Goal: Use online tool/utility: Utilize a website feature to perform a specific function

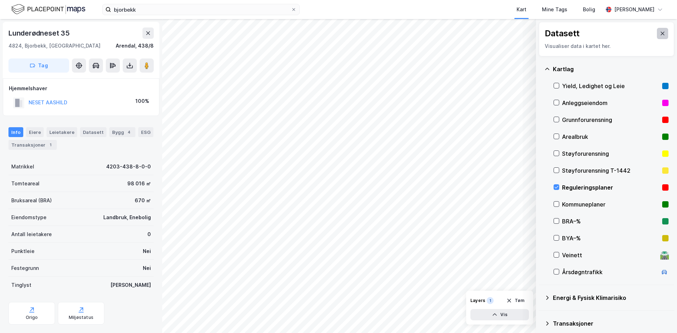
click at [661, 34] on icon at bounding box center [663, 34] width 4 height 4
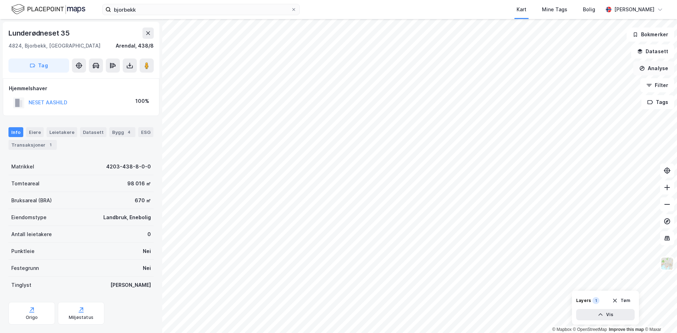
click at [655, 71] on button "Analyse" at bounding box center [653, 68] width 41 height 14
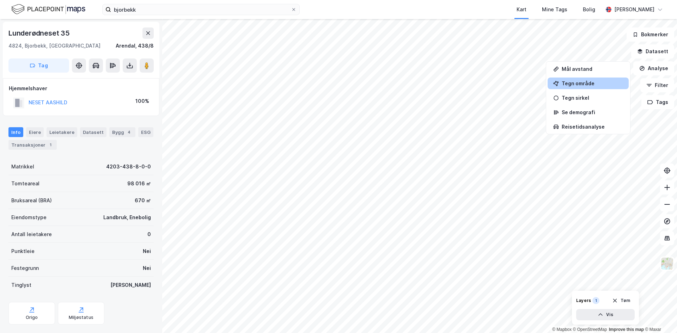
click at [582, 82] on div "Tegn område" at bounding box center [592, 83] width 61 height 6
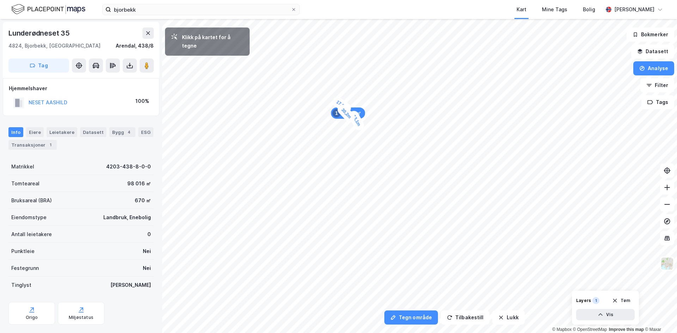
click at [361, 129] on div "13,1m" at bounding box center [356, 120] width 18 height 23
click at [389, 176] on div "4,5m" at bounding box center [387, 173] width 15 height 20
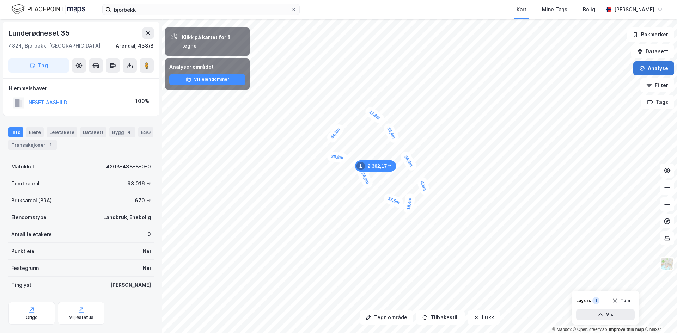
click at [655, 69] on button "Analyse" at bounding box center [653, 68] width 41 height 14
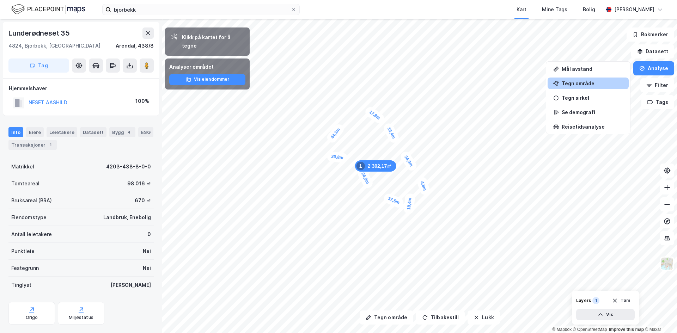
click at [583, 83] on div "Tegn område" at bounding box center [592, 83] width 61 height 6
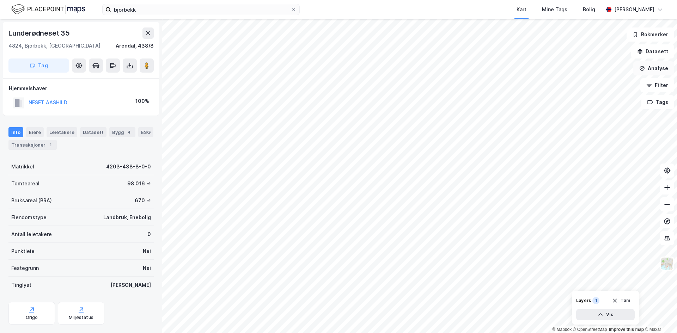
click at [648, 63] on button "Analyse" at bounding box center [653, 68] width 41 height 14
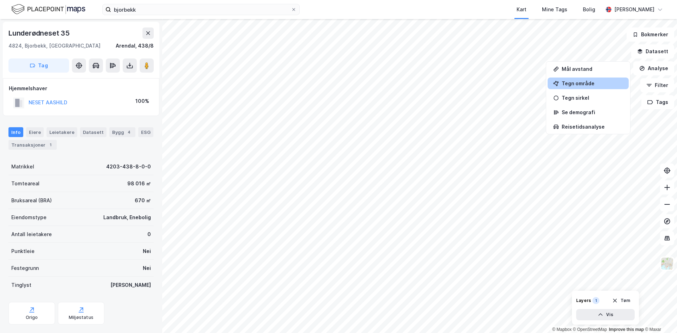
click at [594, 84] on div "Tegn område" at bounding box center [592, 83] width 61 height 6
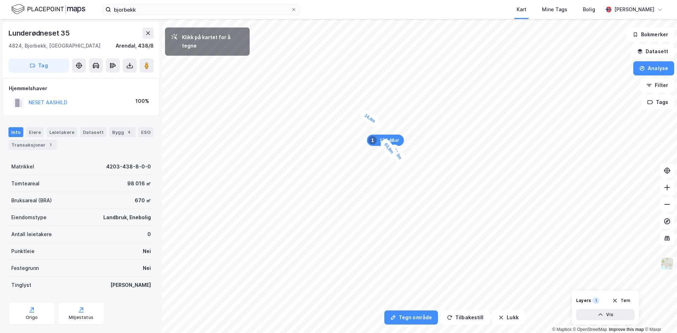
click at [361, 113] on div "14,4m" at bounding box center [370, 119] width 23 height 20
click at [275, 158] on div "10,2m" at bounding box center [268, 161] width 23 height 18
